Goal: Find specific page/section: Find specific page/section

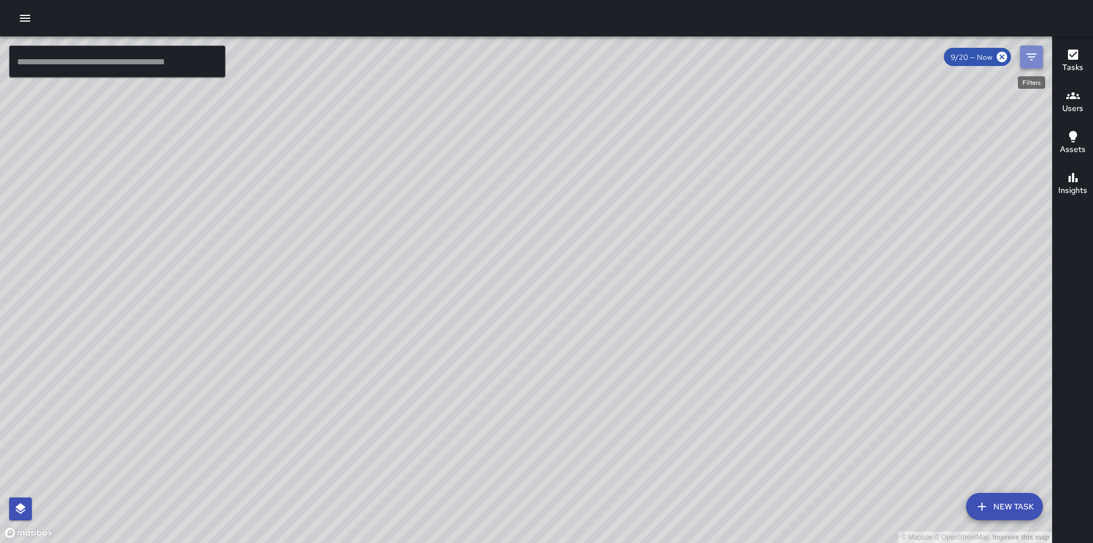
click at [1025, 60] on icon "Filters" at bounding box center [1032, 57] width 14 height 14
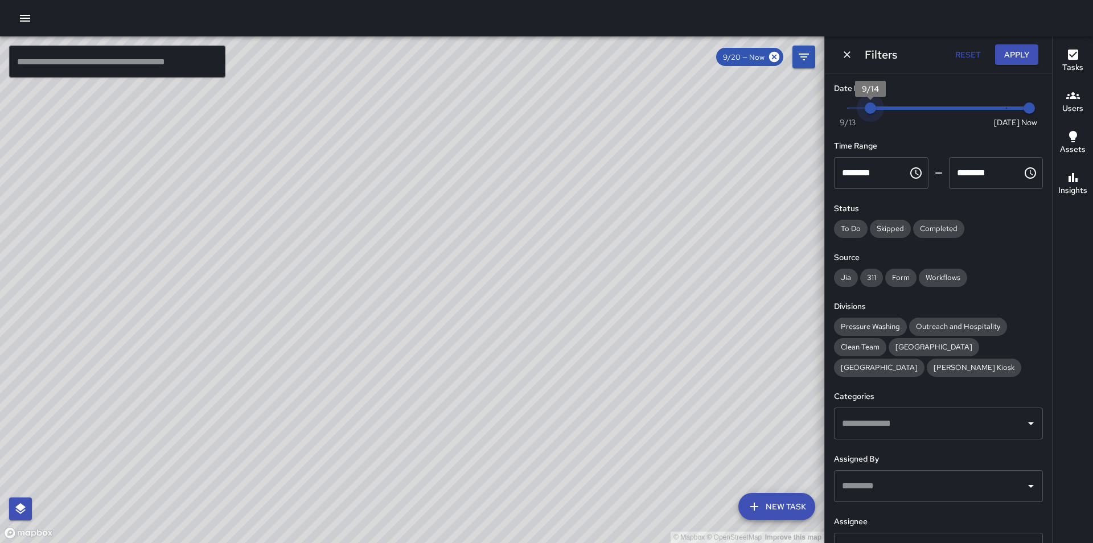
type input "*"
drag, startPoint x: 998, startPoint y: 105, endPoint x: 848, endPoint y: 113, distance: 150.5
click at [848, 113] on span "9/13" at bounding box center [847, 107] width 11 height 11
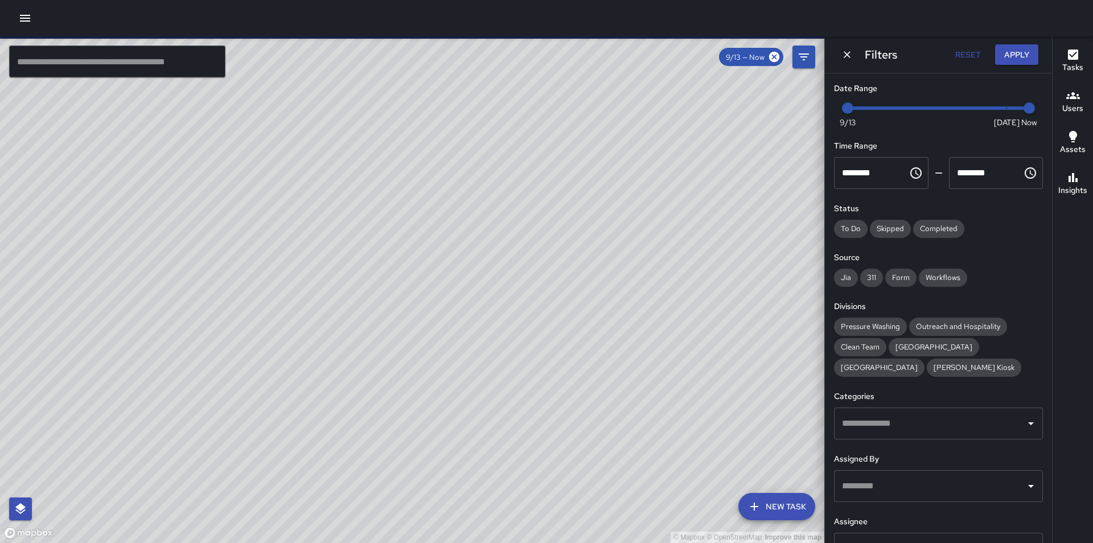
click at [928, 490] on input "text" at bounding box center [930, 486] width 182 height 22
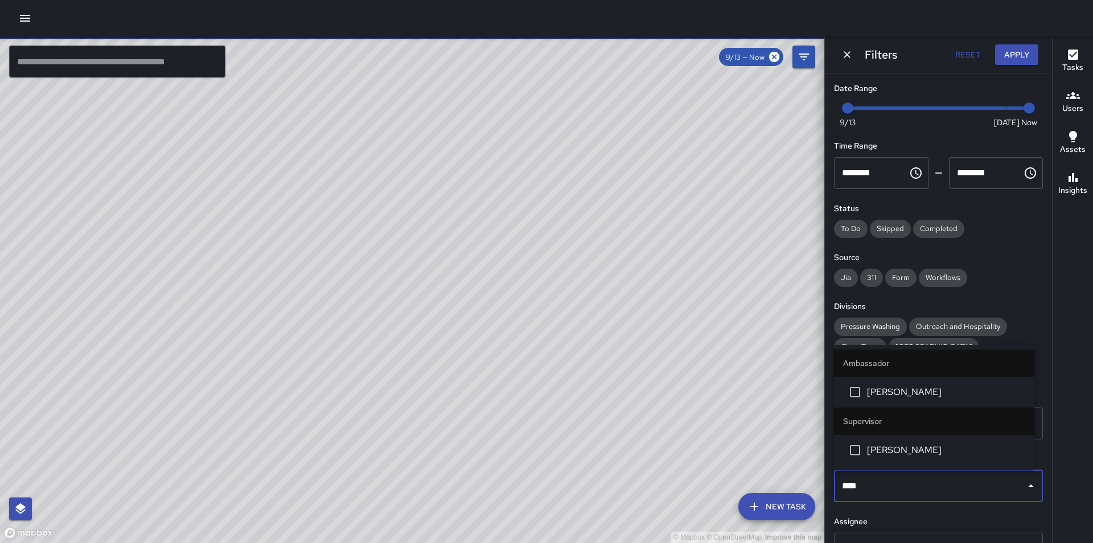
type input "*****"
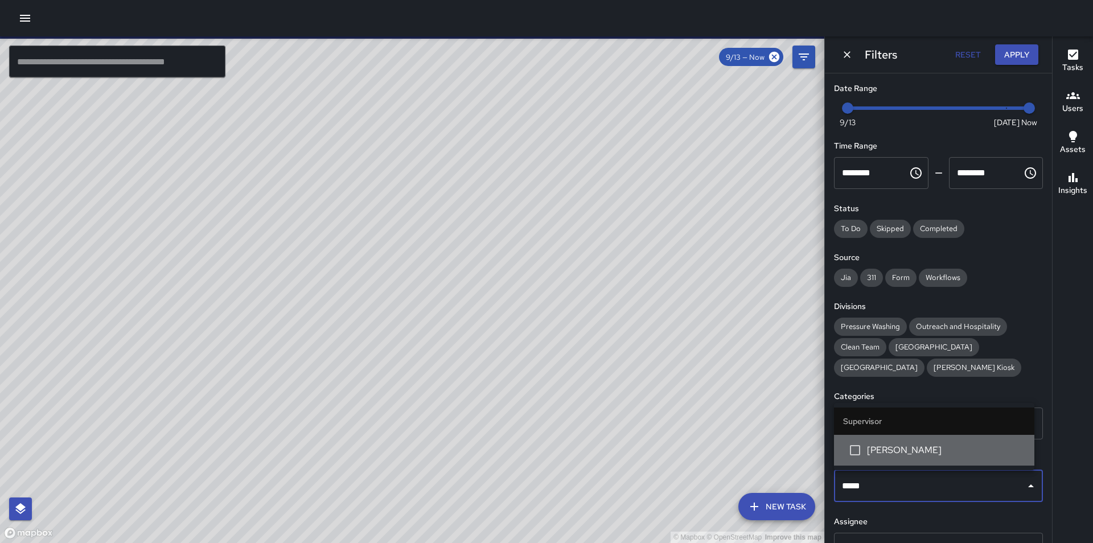
click at [947, 450] on span "[PERSON_NAME]" at bounding box center [946, 450] width 158 height 14
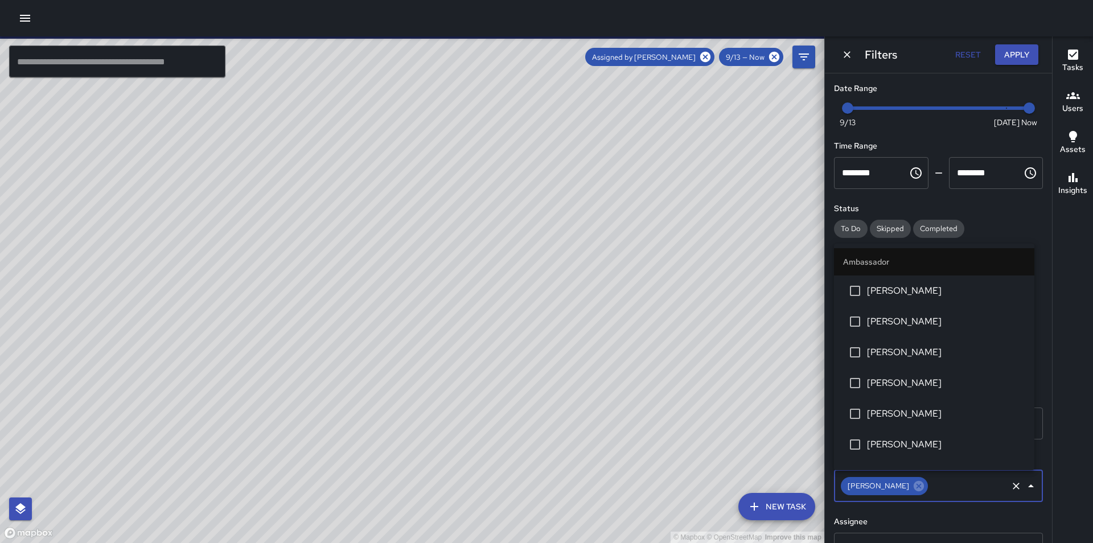
scroll to position [878, 0]
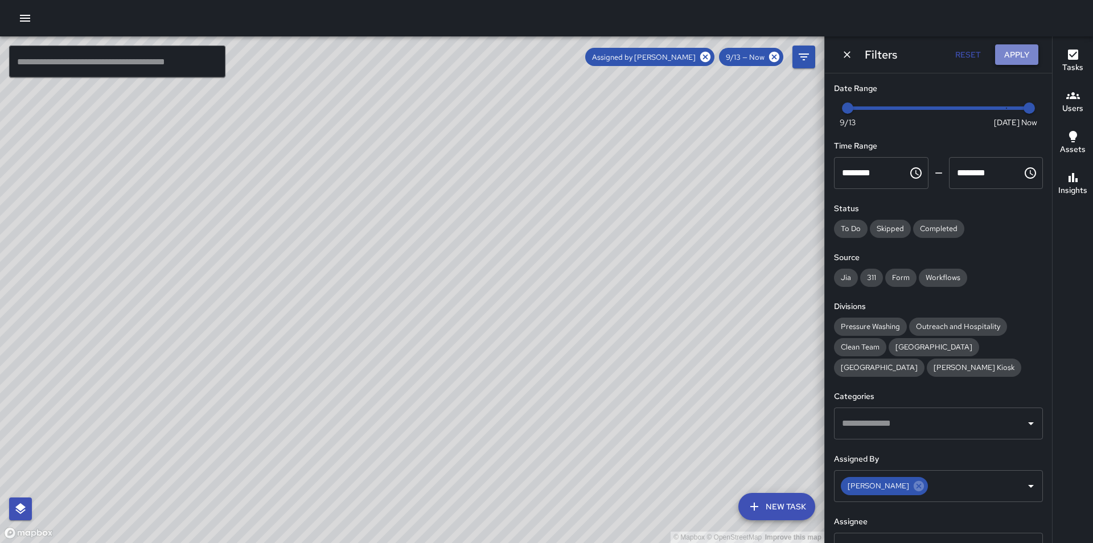
click at [1029, 56] on button "Apply" at bounding box center [1016, 54] width 43 height 21
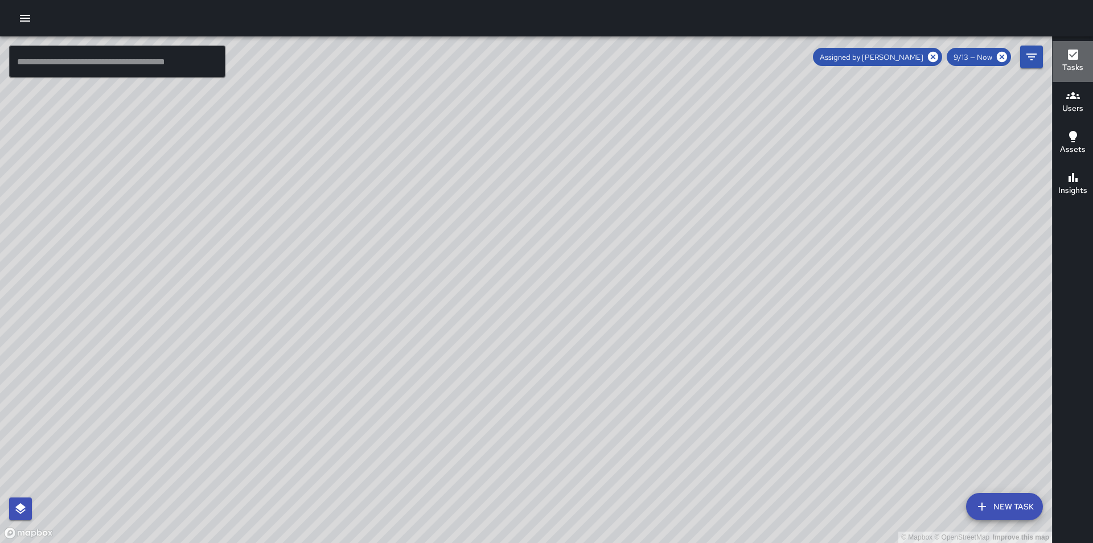
click at [1070, 56] on icon "button" at bounding box center [1073, 55] width 10 height 10
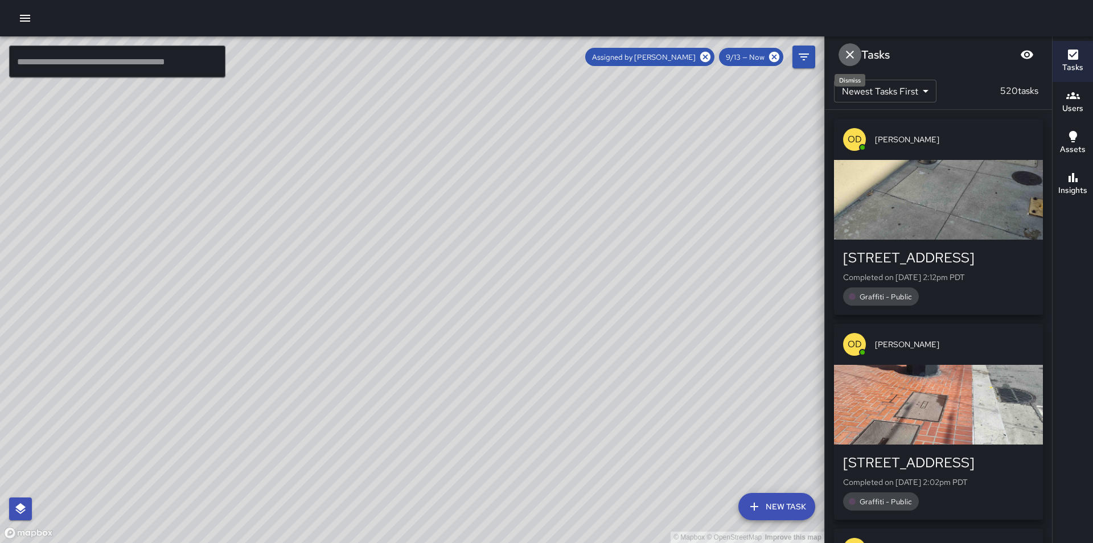
click at [849, 58] on icon "Dismiss" at bounding box center [850, 55] width 14 height 14
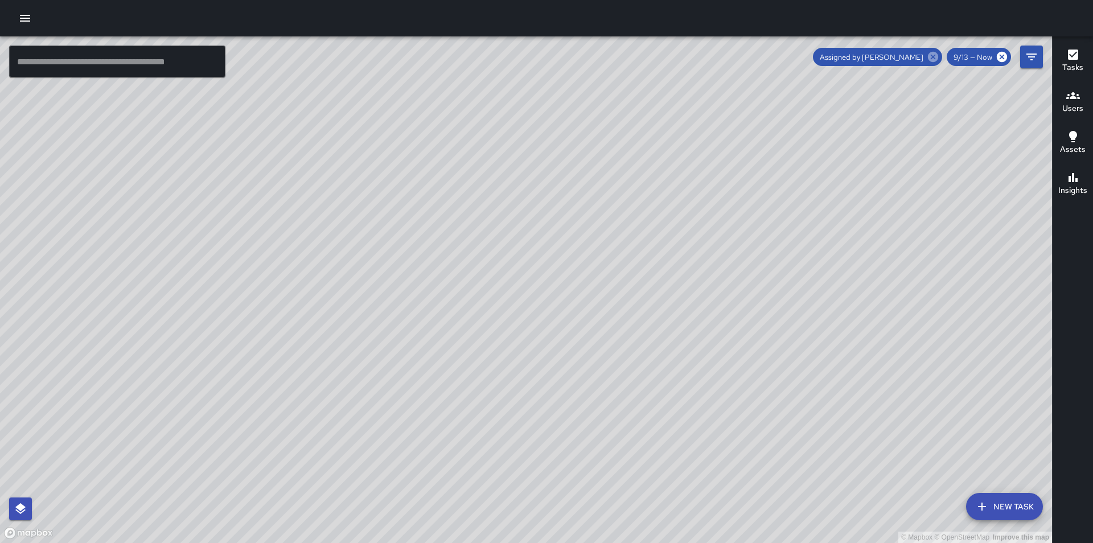
click at [935, 58] on icon at bounding box center [933, 57] width 13 height 13
click at [1030, 54] on icon "Filters" at bounding box center [1031, 57] width 10 height 7
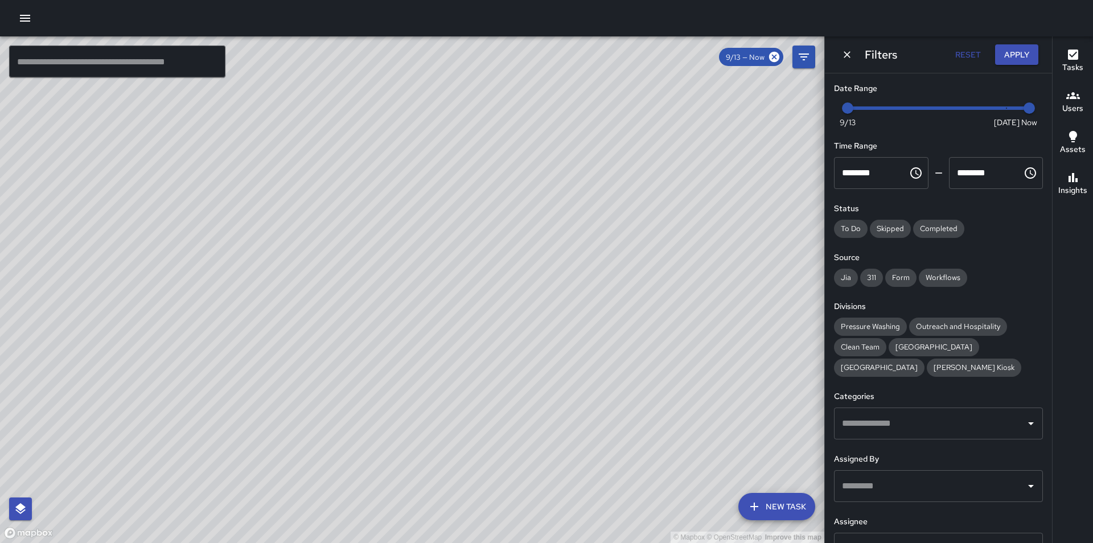
click at [885, 536] on div "​" at bounding box center [938, 549] width 209 height 32
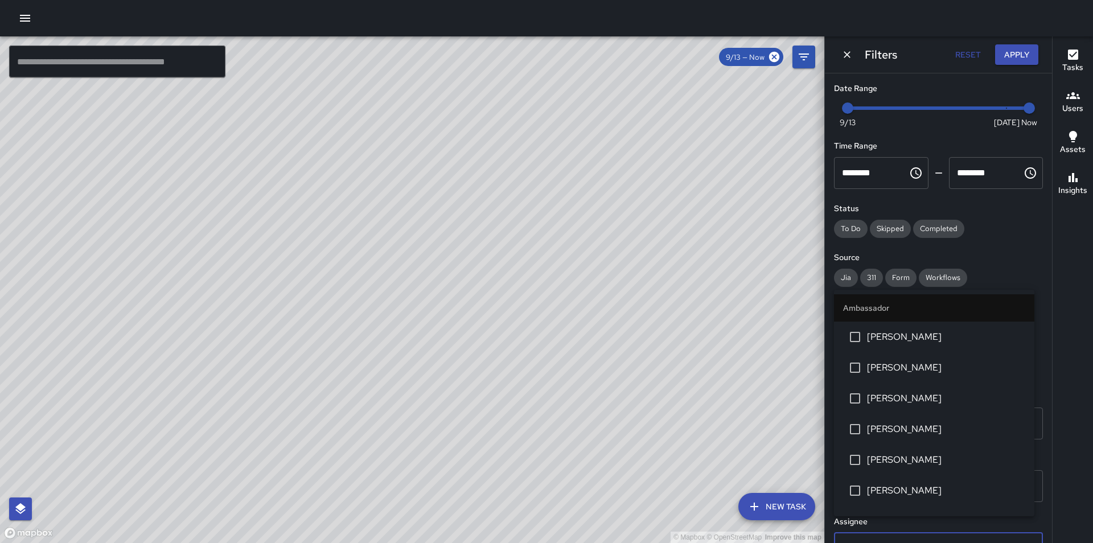
scroll to position [17, 0]
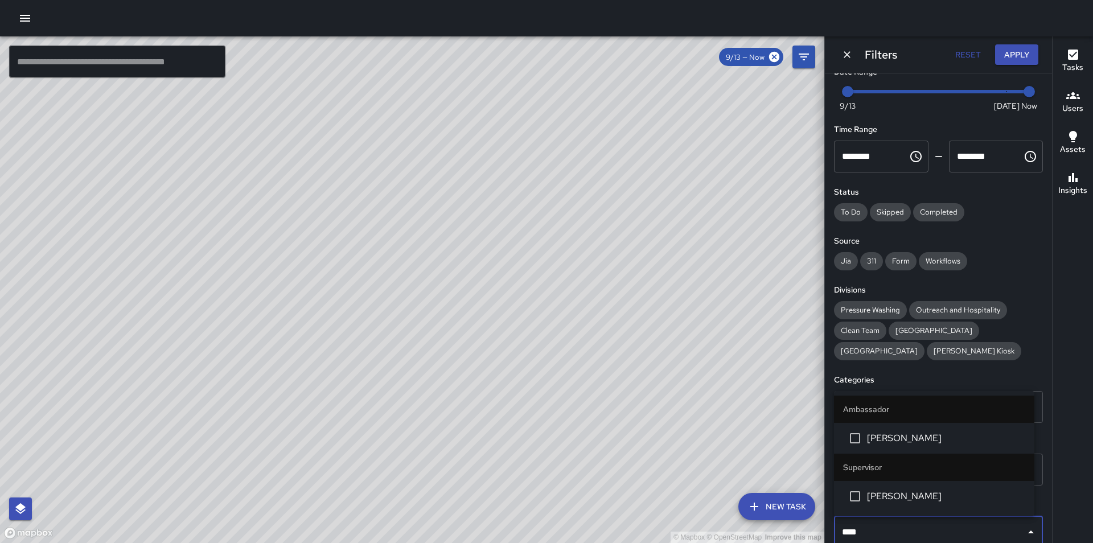
type input "*****"
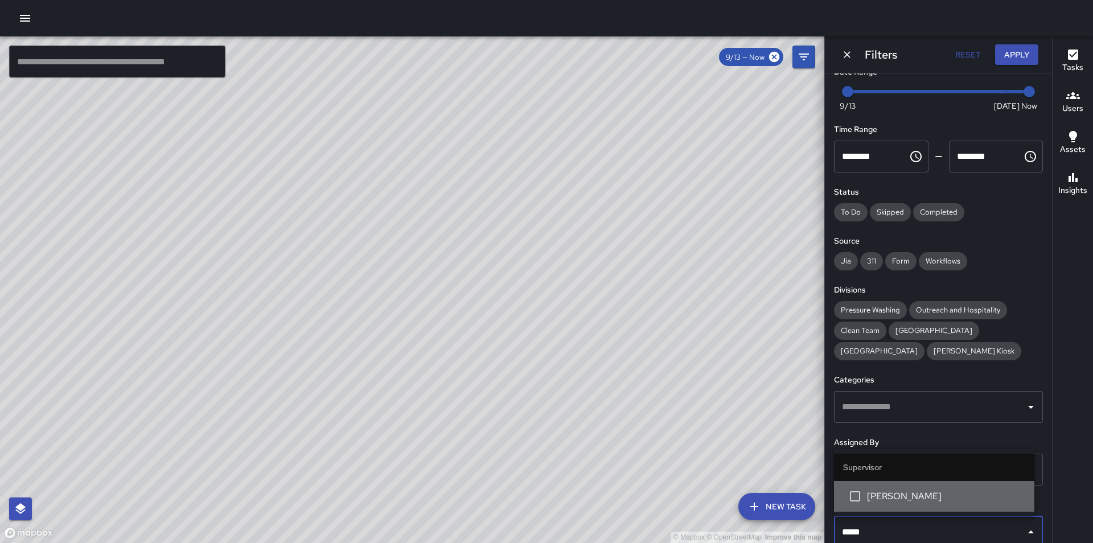
click at [904, 504] on li "[PERSON_NAME]" at bounding box center [934, 496] width 200 height 31
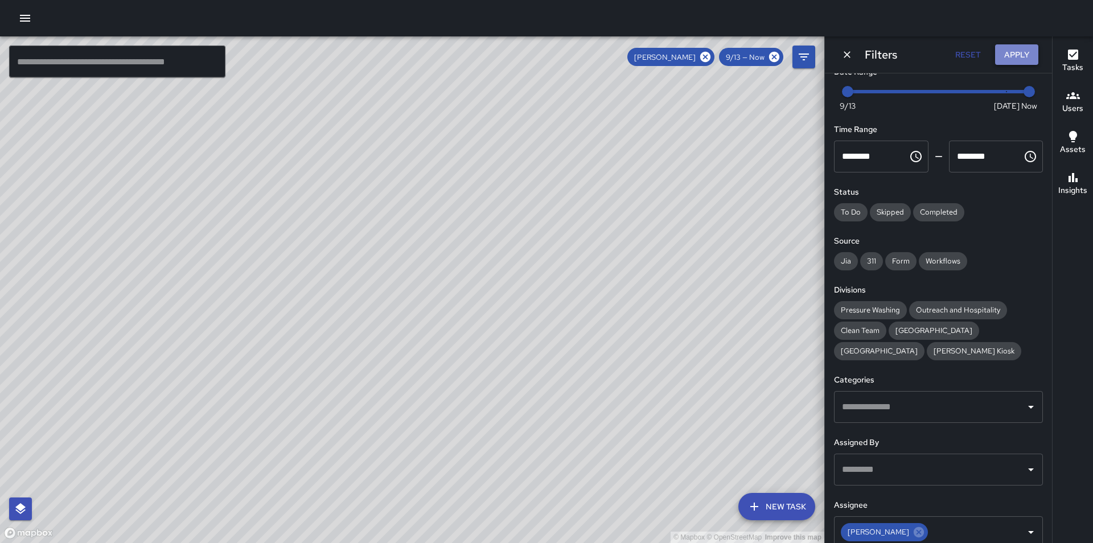
click at [1023, 53] on button "Apply" at bounding box center [1016, 54] width 43 height 21
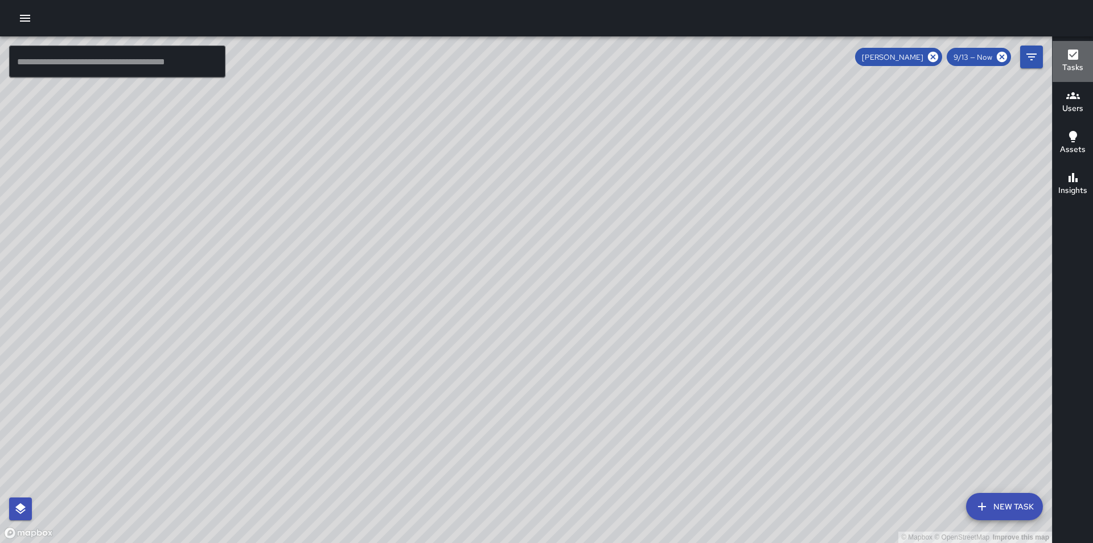
click at [1069, 56] on icon "button" at bounding box center [1073, 55] width 10 height 10
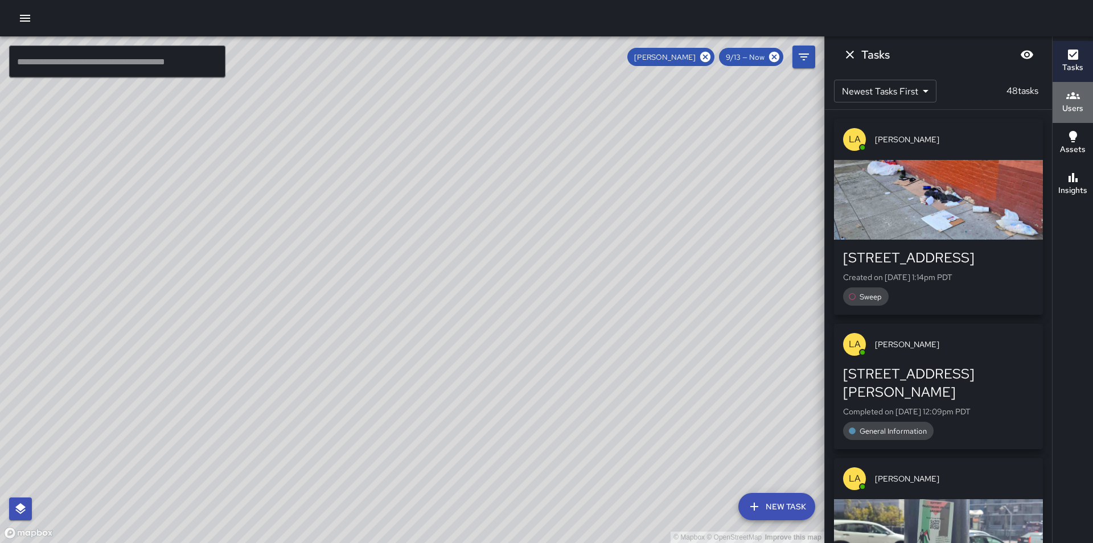
click at [1062, 110] on button "Users" at bounding box center [1072, 102] width 40 height 41
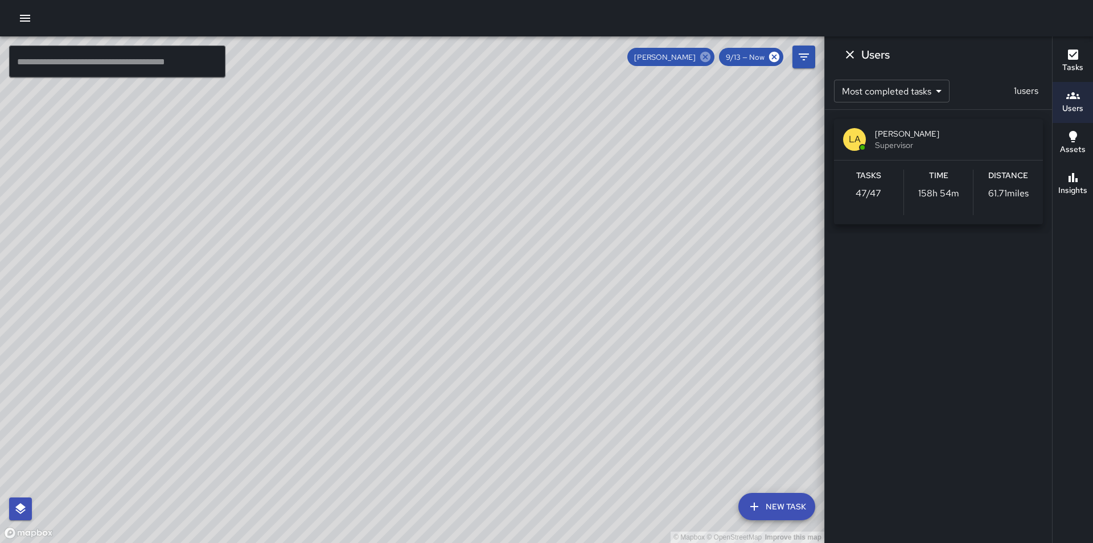
click at [705, 59] on icon at bounding box center [705, 57] width 10 height 10
